Goal: Register for event/course

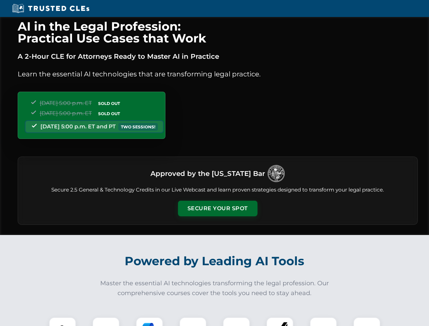
click at [217, 208] on button "Secure Your Spot" at bounding box center [217, 209] width 79 height 16
click at [62, 321] on img at bounding box center [63, 331] width 20 height 20
click at [106, 321] on div at bounding box center [105, 330] width 27 height 27
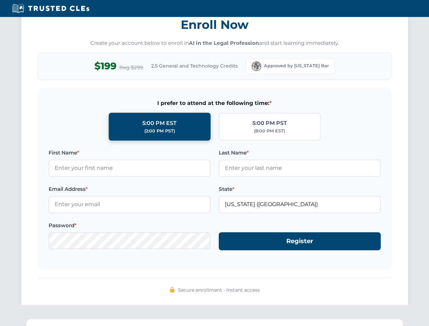
scroll to position [666, 0]
